Goal: Information Seeking & Learning: Find specific page/section

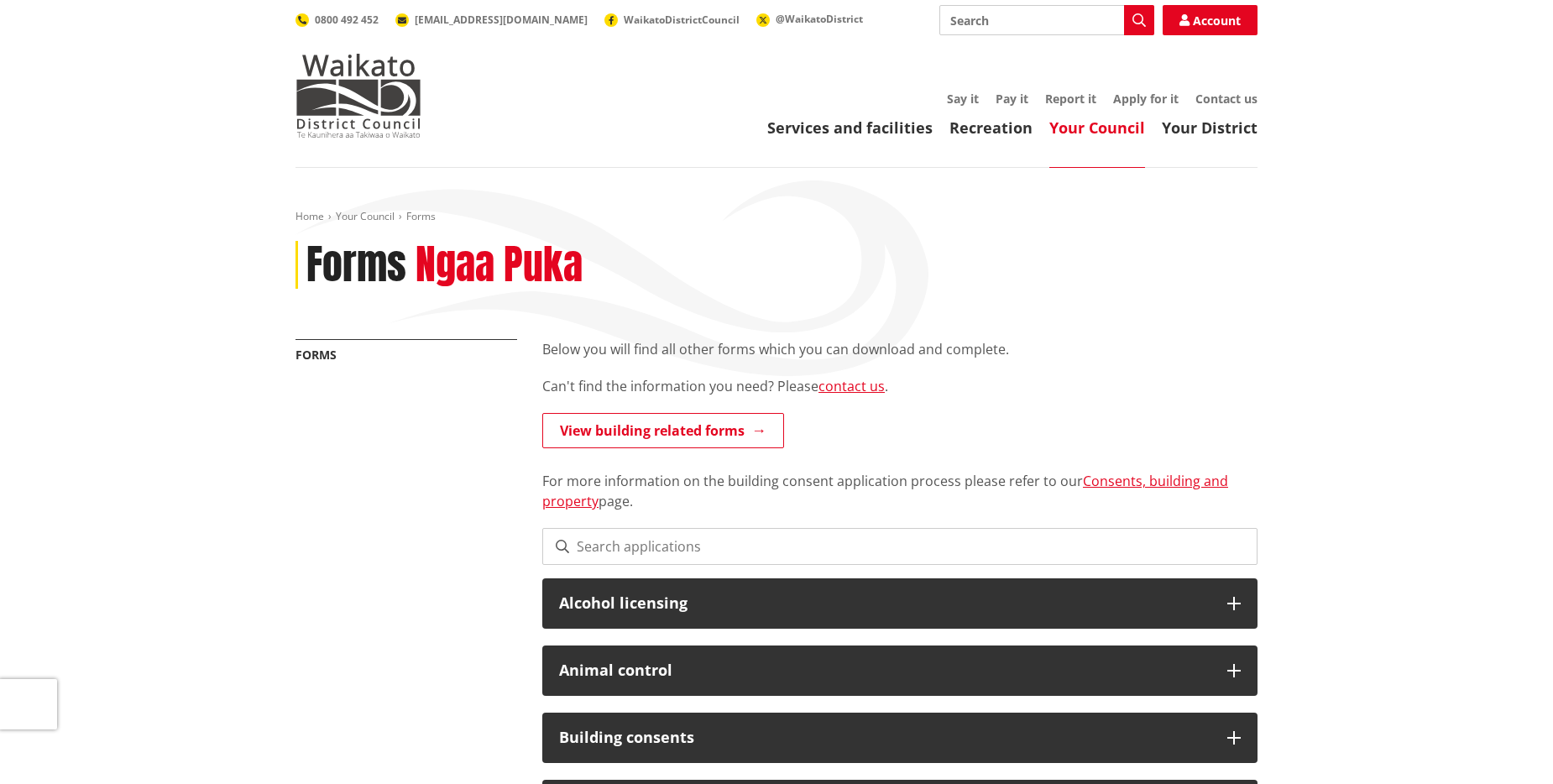
click at [1011, 19] on input "Search" at bounding box center [1047, 20] width 215 height 30
type input "I"
type input "IQP"
click at [1138, 21] on icon "button" at bounding box center [1139, 20] width 13 height 13
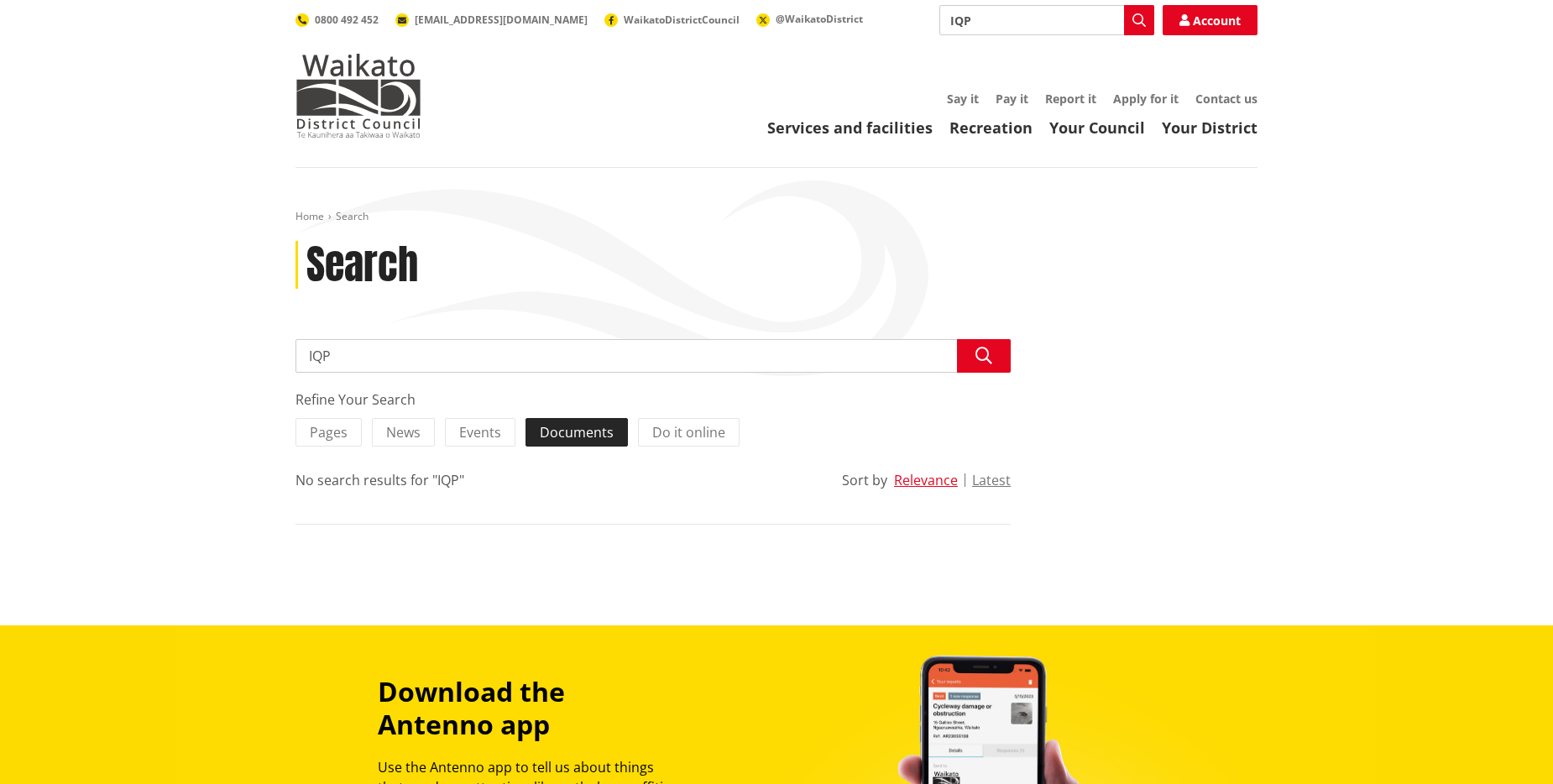
click at [575, 435] on span "Documents" at bounding box center [577, 432] width 74 height 19
click at [0, 0] on input "Documents" at bounding box center [0, 0] width 0 height 0
click at [982, 359] on icon "button" at bounding box center [984, 356] width 17 height 17
click at [1150, 99] on link "Apply for it" at bounding box center [1146, 99] width 66 height 16
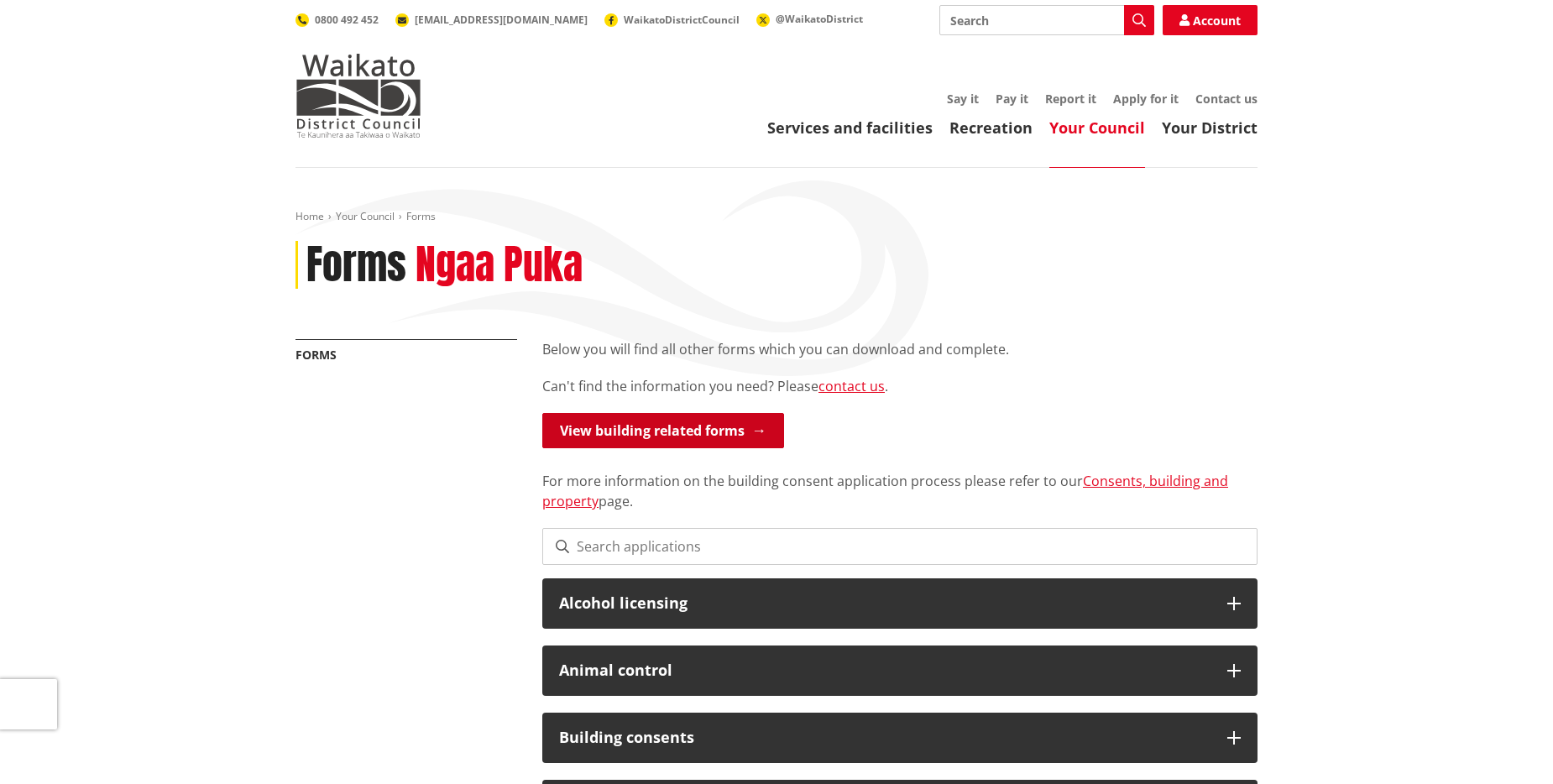
click at [686, 429] on link "View building related forms" at bounding box center [663, 430] width 242 height 35
